Goal: Task Accomplishment & Management: Manage account settings

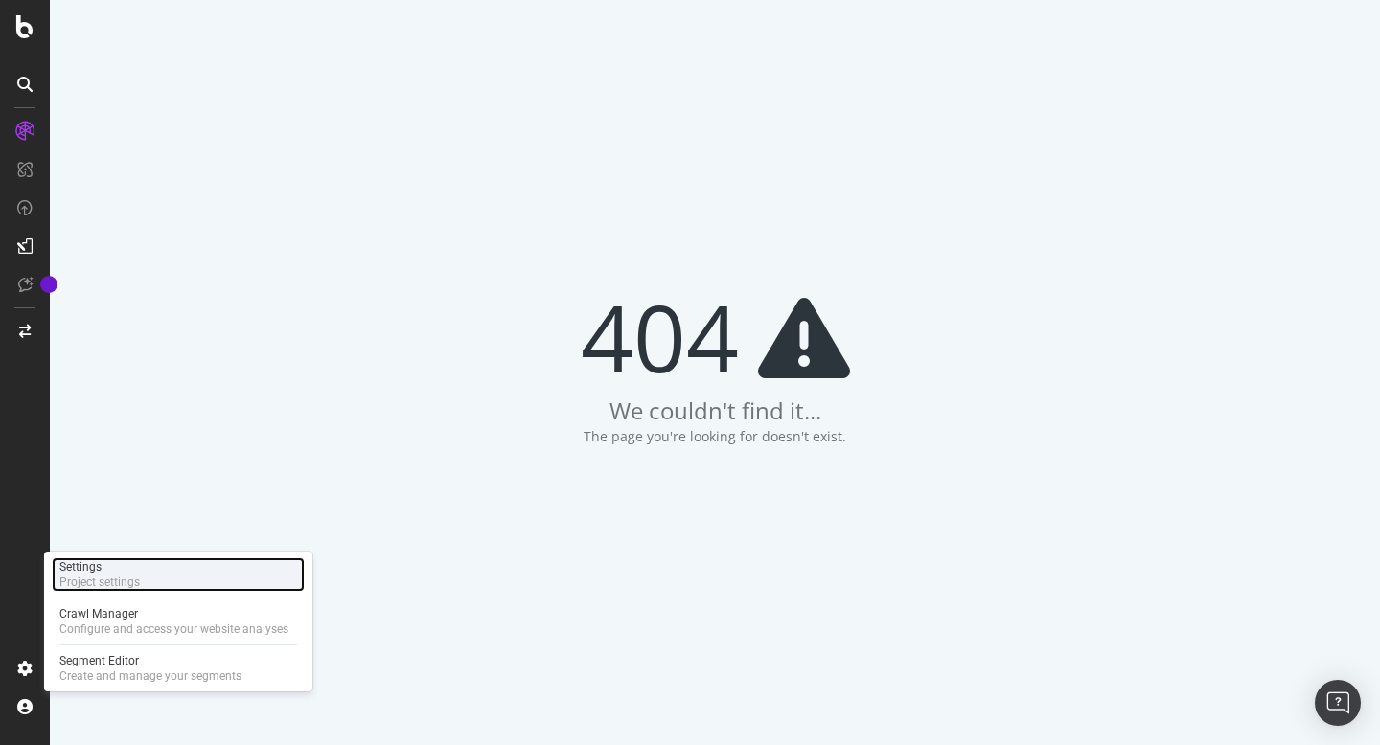
click at [95, 583] on div "Project settings" at bounding box center [99, 582] width 80 height 15
